Goal: Find specific page/section: Find specific page/section

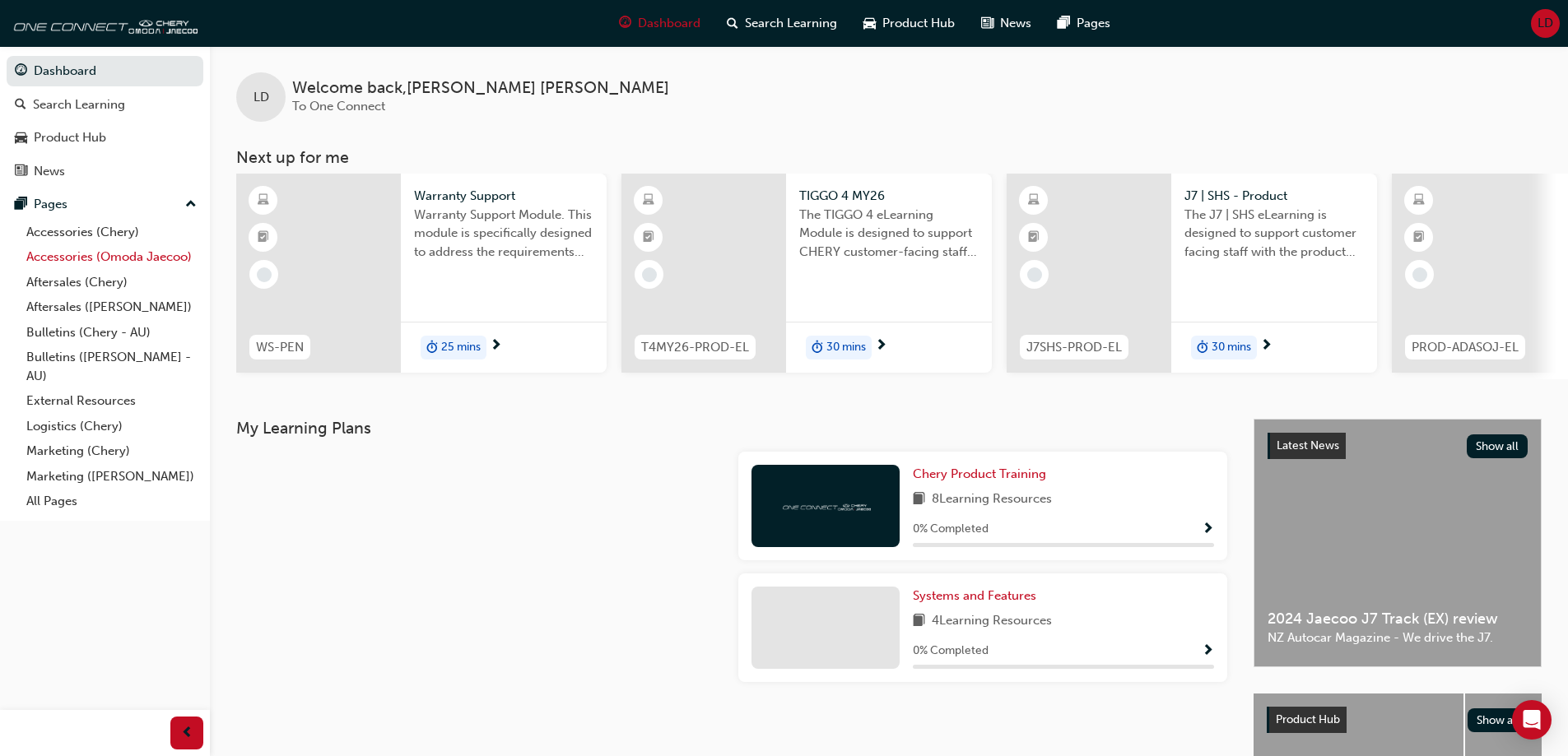
click at [117, 269] on link "Accessories (Omoda Jaecoo)" at bounding box center [111, 257] width 183 height 26
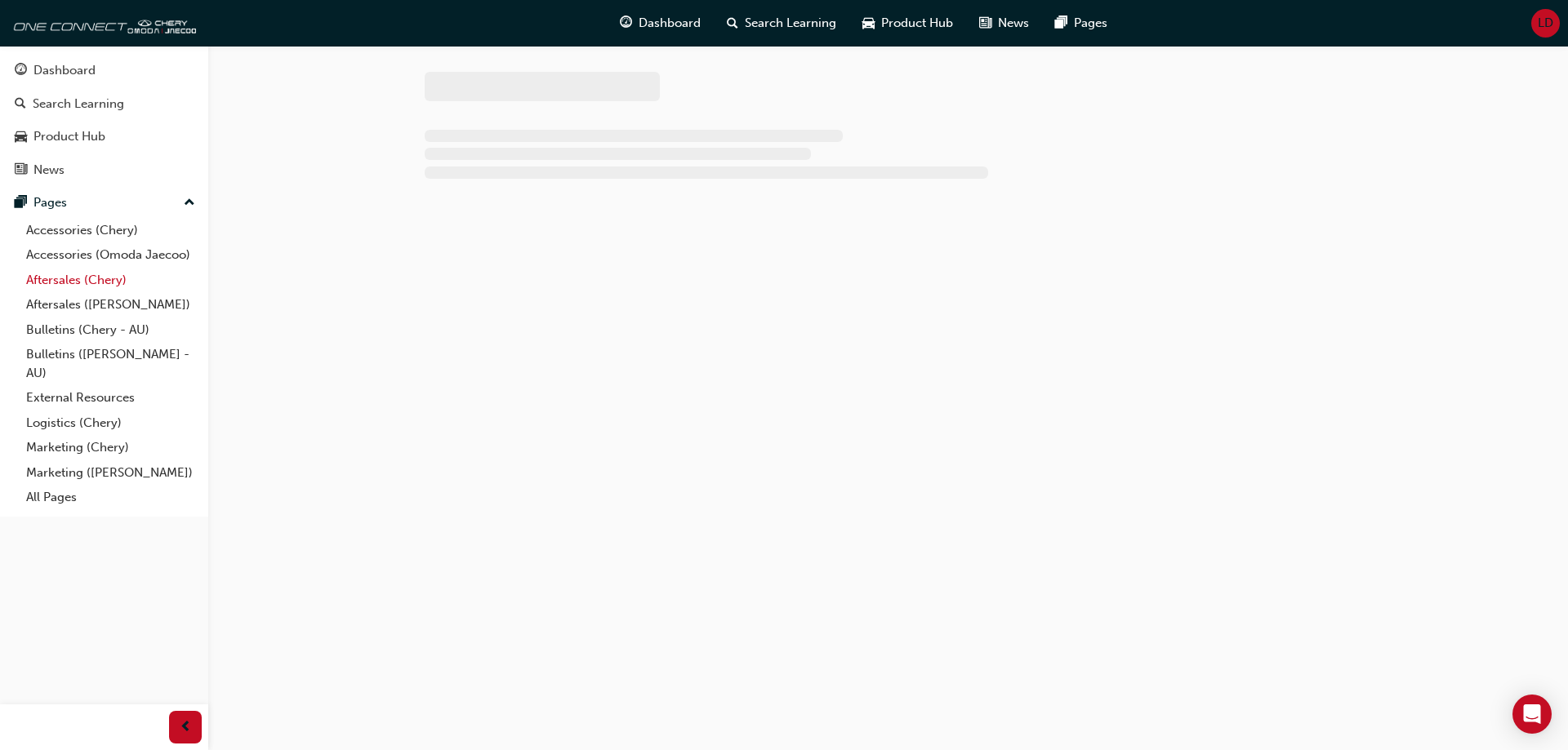
click at [116, 269] on link "Aftersales (Chery)" at bounding box center [110, 280] width 182 height 25
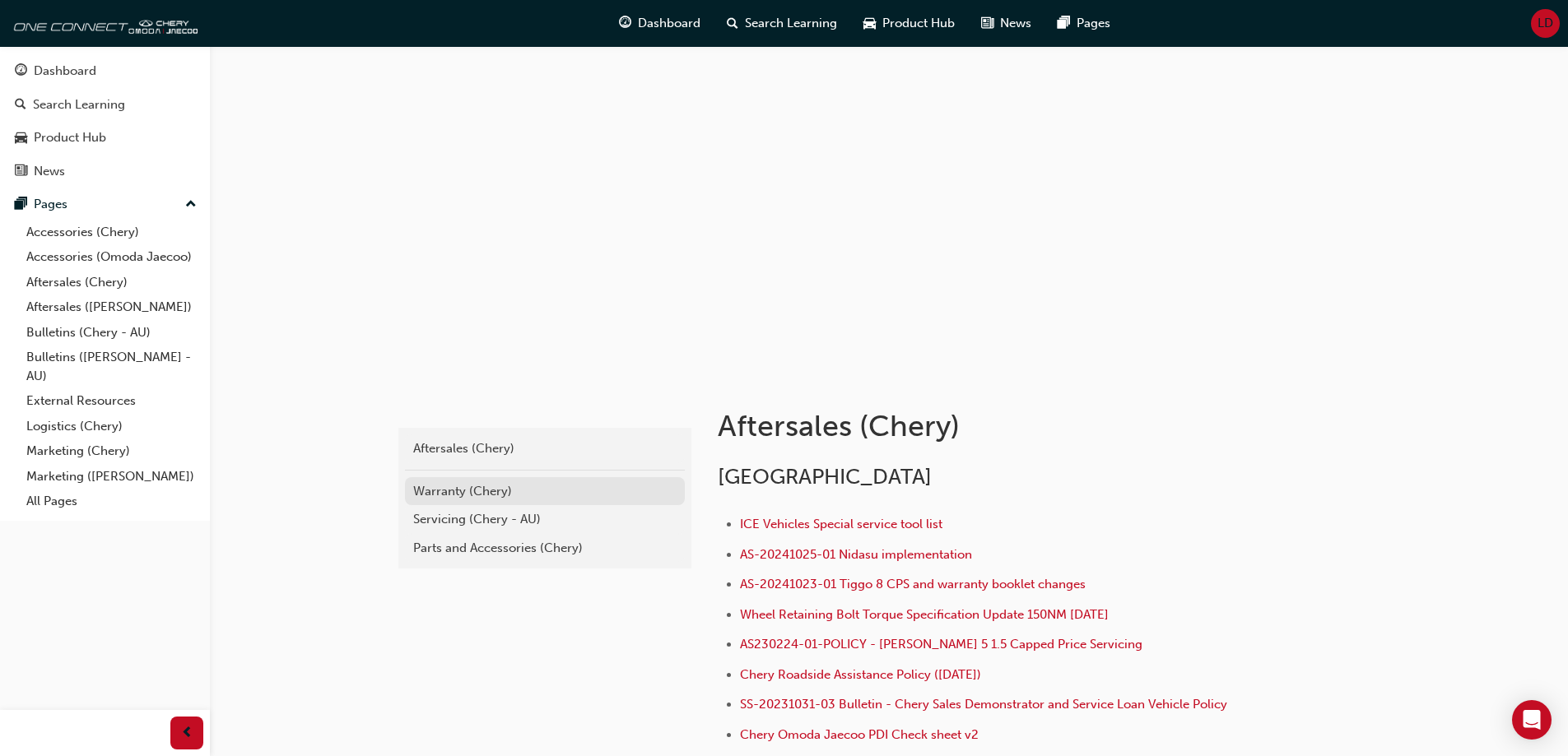
drag, startPoint x: 480, startPoint y: 485, endPoint x: 611, endPoint y: 473, distance: 131.5
click at [480, 484] on div "Warranty (Chery)" at bounding box center [544, 491] width 263 height 19
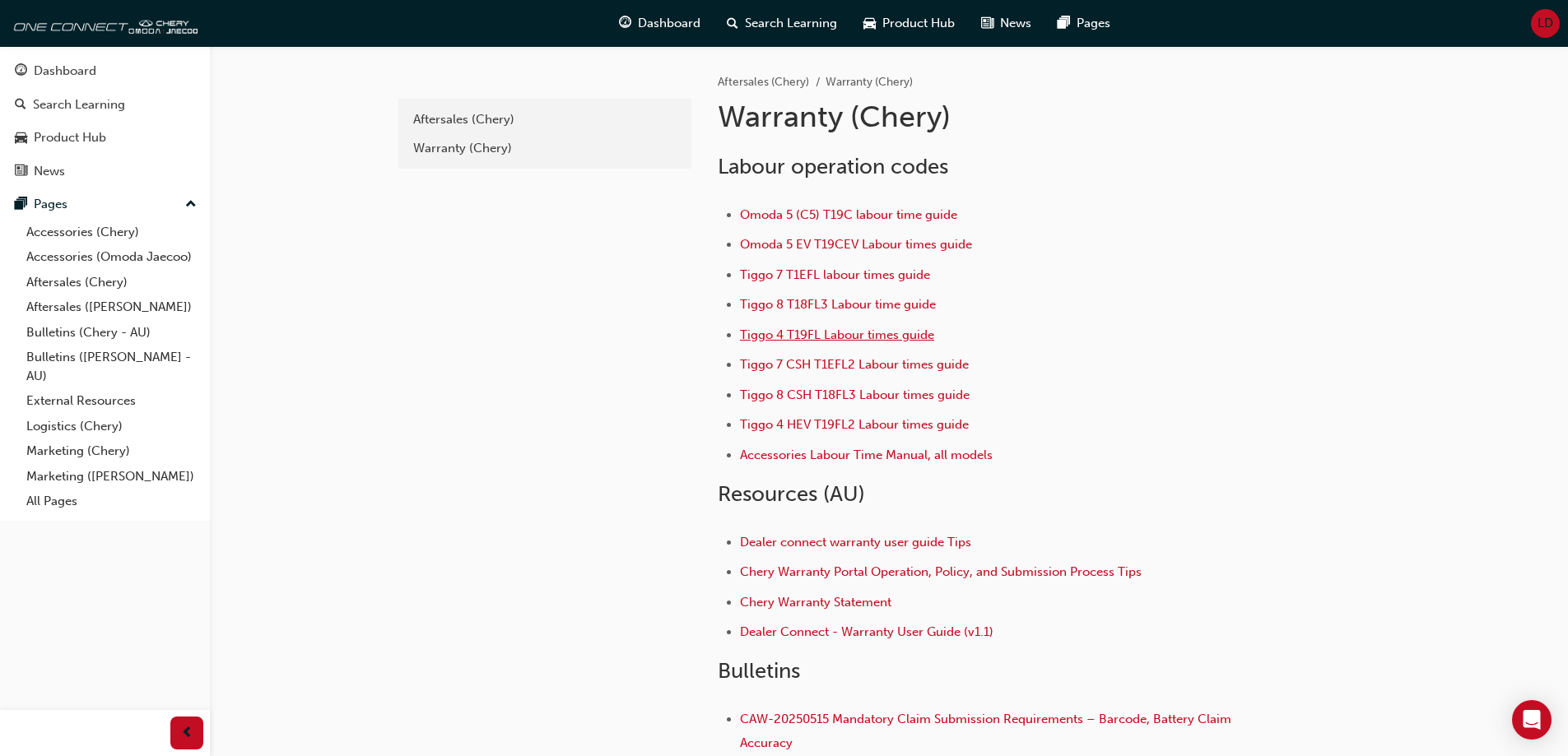
click at [855, 331] on span "Tiggo 4 T19FL Labour times guide" at bounding box center [837, 335] width 194 height 15
